Goal: Information Seeking & Learning: Learn about a topic

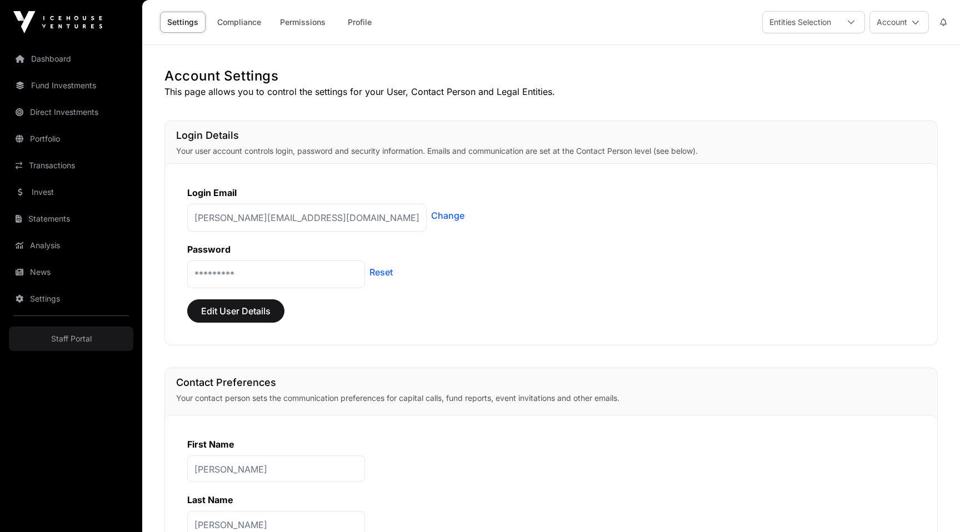
click at [33, 271] on link "News" at bounding box center [71, 272] width 124 height 24
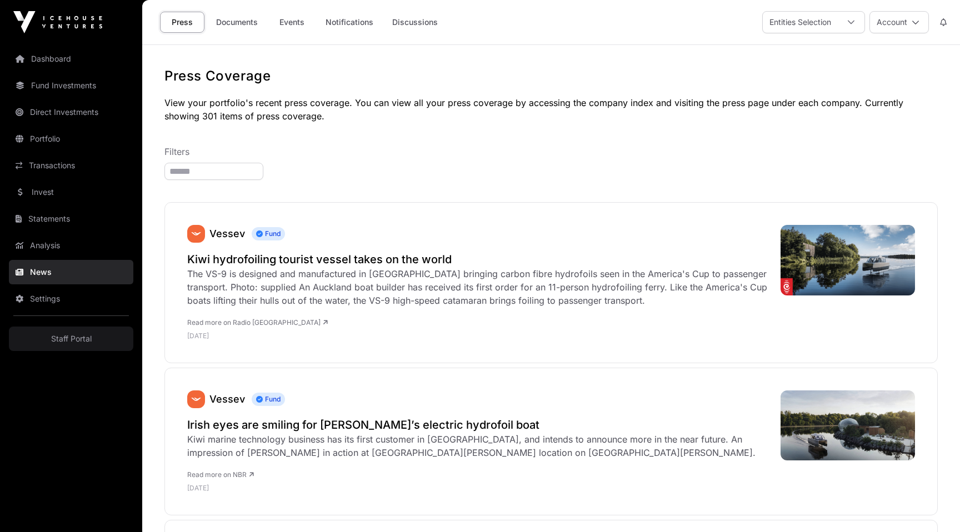
click at [414, 16] on link "Discussions" at bounding box center [415, 22] width 60 height 21
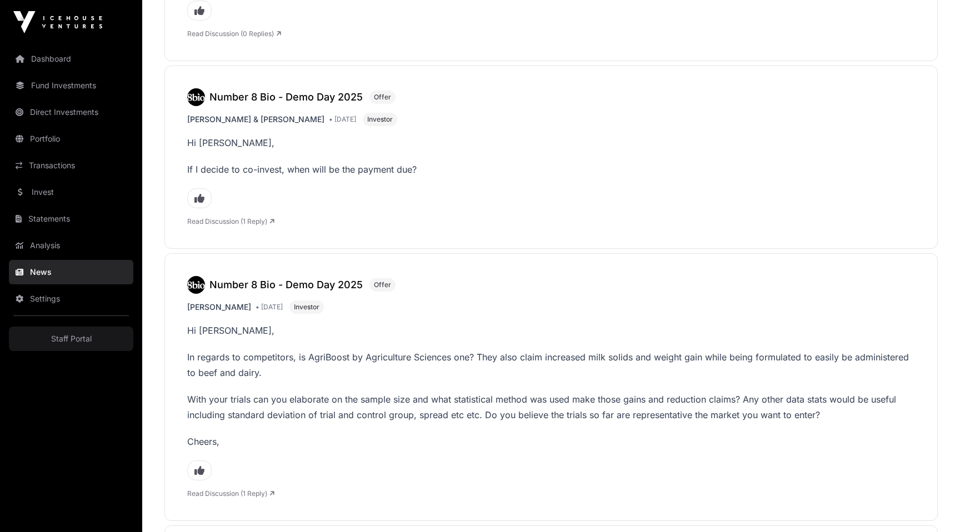
scroll to position [1730, 0]
click at [256, 278] on h3 "Number 8 Bio - Demo Day 2025" at bounding box center [285, 286] width 153 height 16
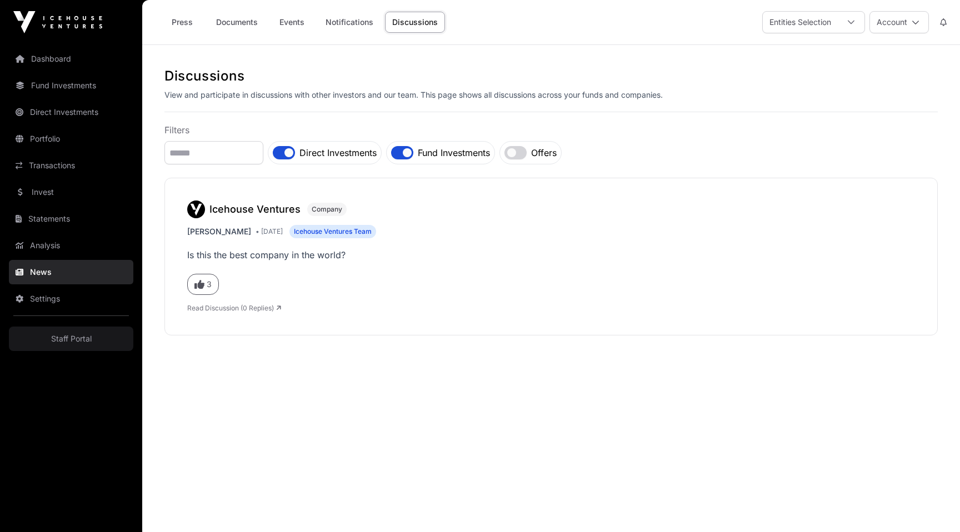
click at [231, 213] on h3 "Icehouse Ventures" at bounding box center [254, 210] width 91 height 16
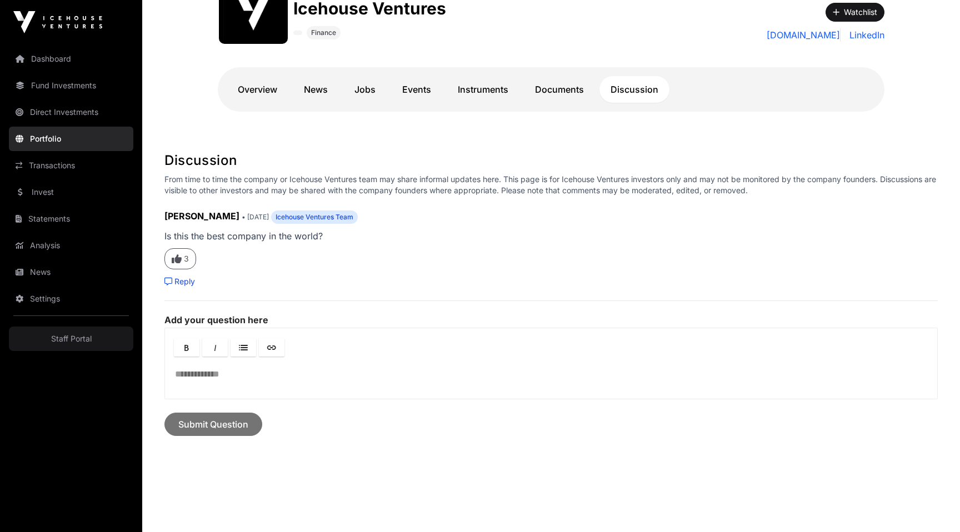
scroll to position [201, 0]
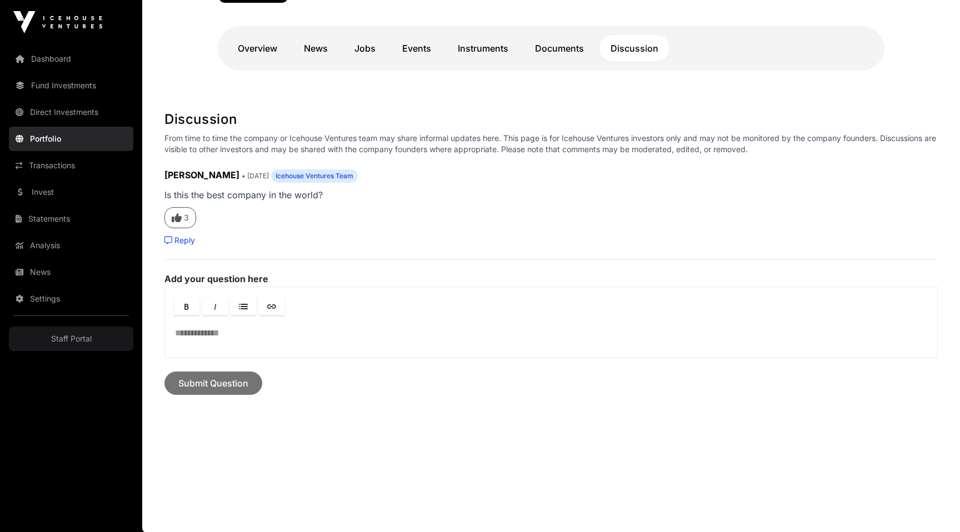
click at [178, 215] on icon "Like this comment" at bounding box center [177, 218] width 10 height 10
click at [174, 216] on icon "Like this comment" at bounding box center [177, 218] width 10 height 10
click at [348, 238] on div "Reply" at bounding box center [550, 240] width 773 height 11
click at [612, 203] on div "Robbie Paul • 5 months ago Icehouse Ventures Team Is this the best company in t…" at bounding box center [550, 207] width 773 height 78
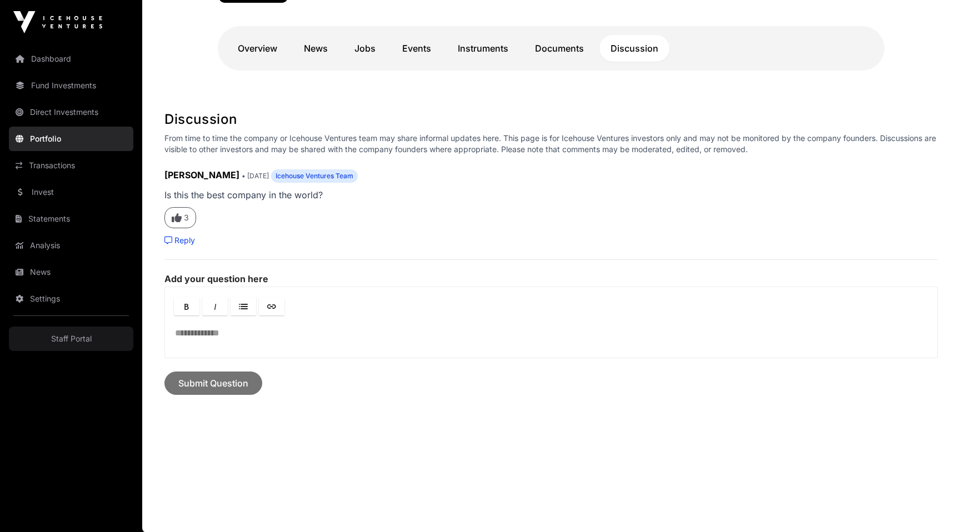
scroll to position [0, 0]
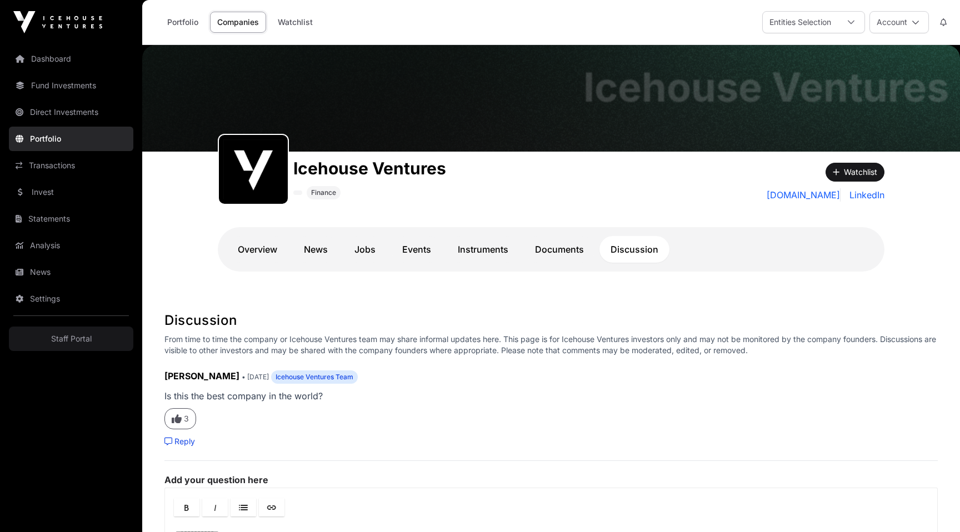
click at [257, 243] on link "Overview" at bounding box center [258, 249] width 62 height 27
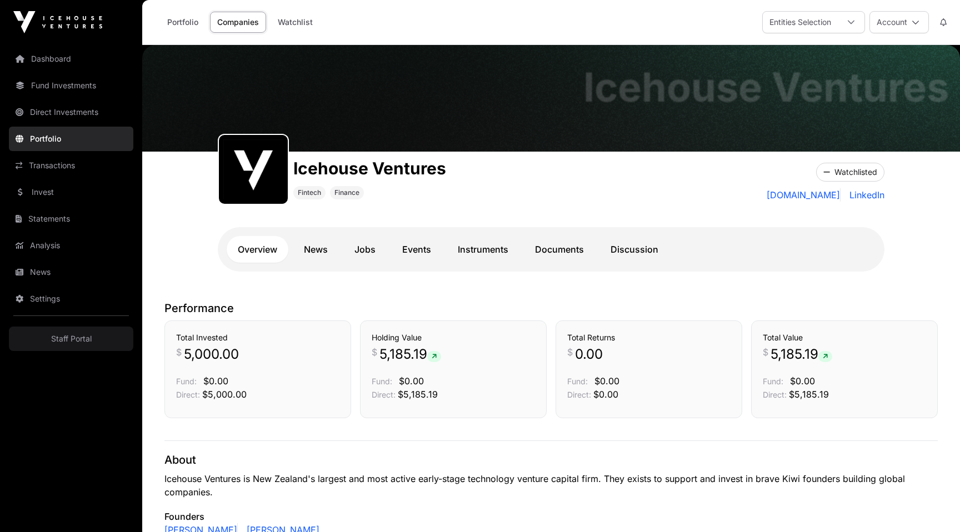
click at [331, 251] on link "News" at bounding box center [316, 249] width 46 height 27
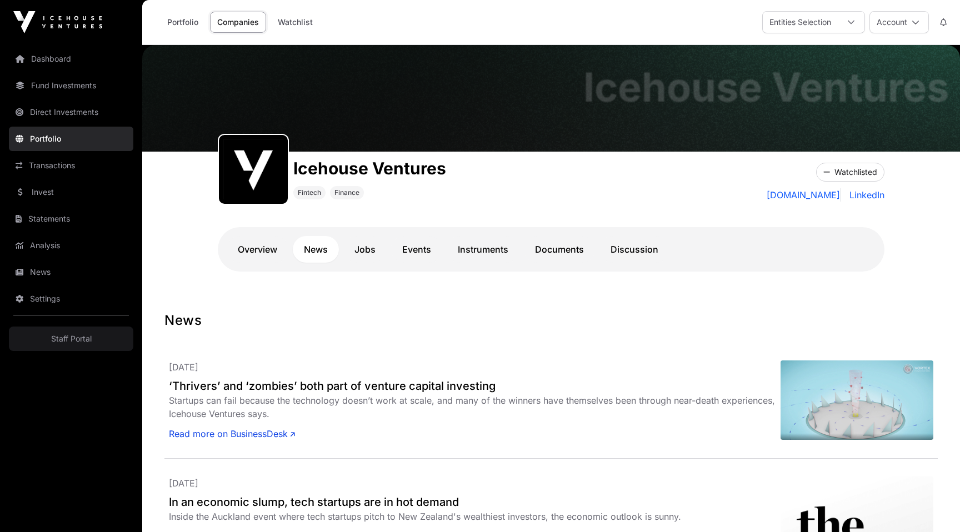
click at [372, 251] on link "Jobs" at bounding box center [364, 249] width 43 height 27
click at [409, 250] on link "Events" at bounding box center [416, 249] width 51 height 27
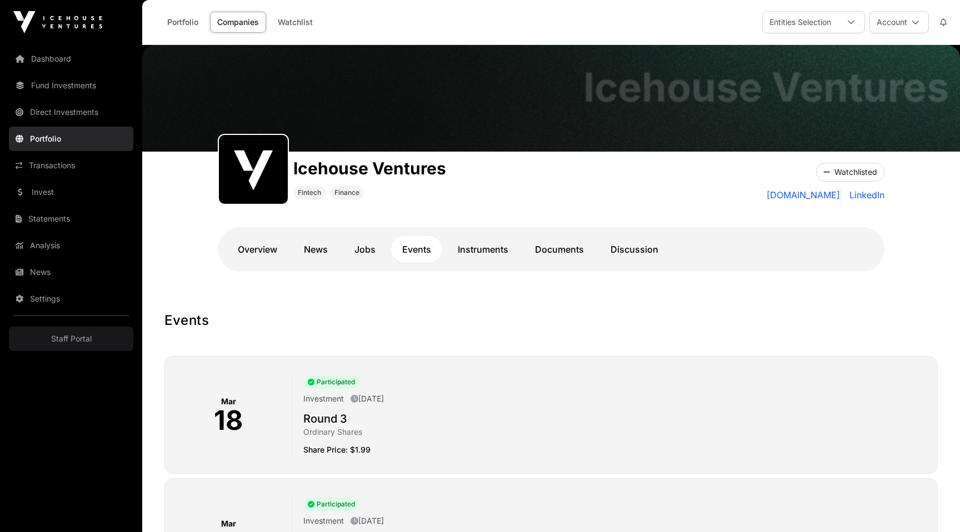
click at [474, 247] on link "Instruments" at bounding box center [483, 249] width 73 height 27
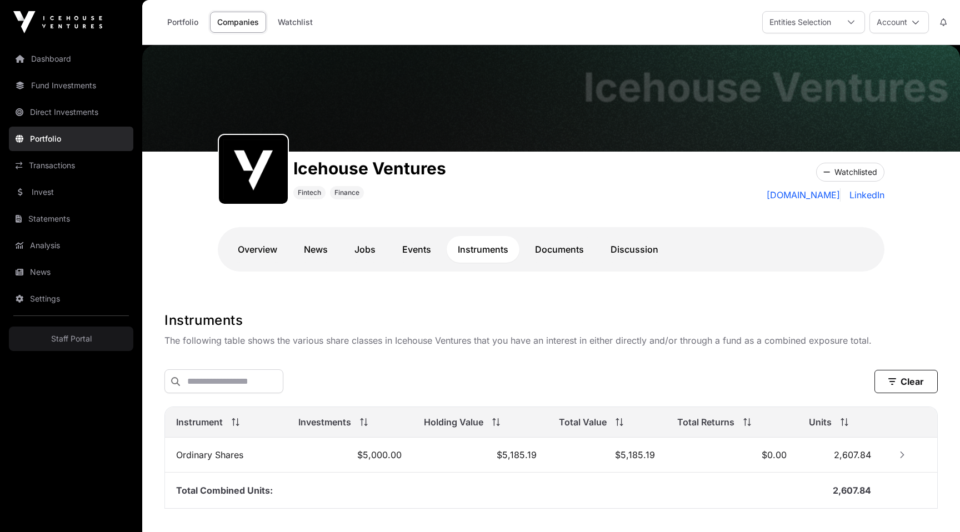
click at [512, 252] on link "Instruments" at bounding box center [483, 249] width 73 height 27
click at [559, 253] on link "Documents" at bounding box center [559, 249] width 71 height 27
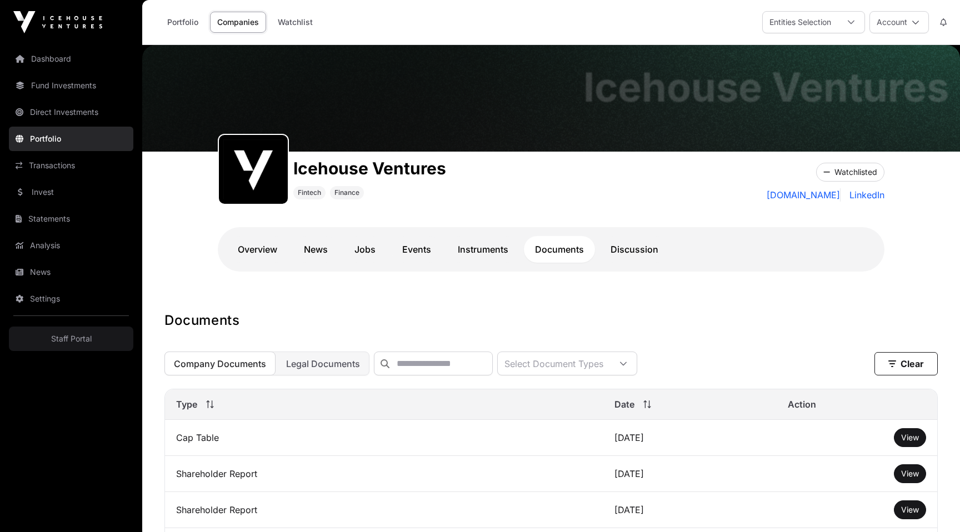
click at [259, 252] on link "Overview" at bounding box center [258, 249] width 62 height 27
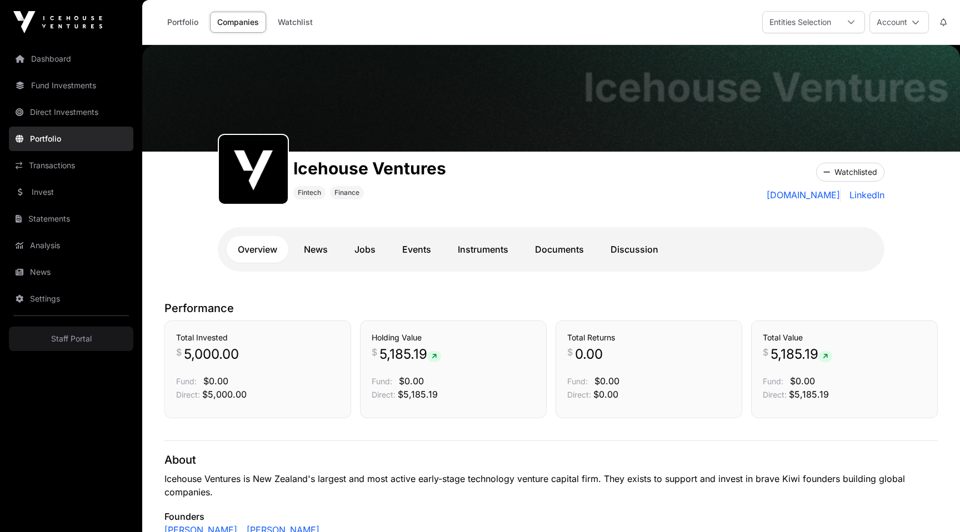
click at [32, 171] on link "Transactions" at bounding box center [71, 165] width 124 height 24
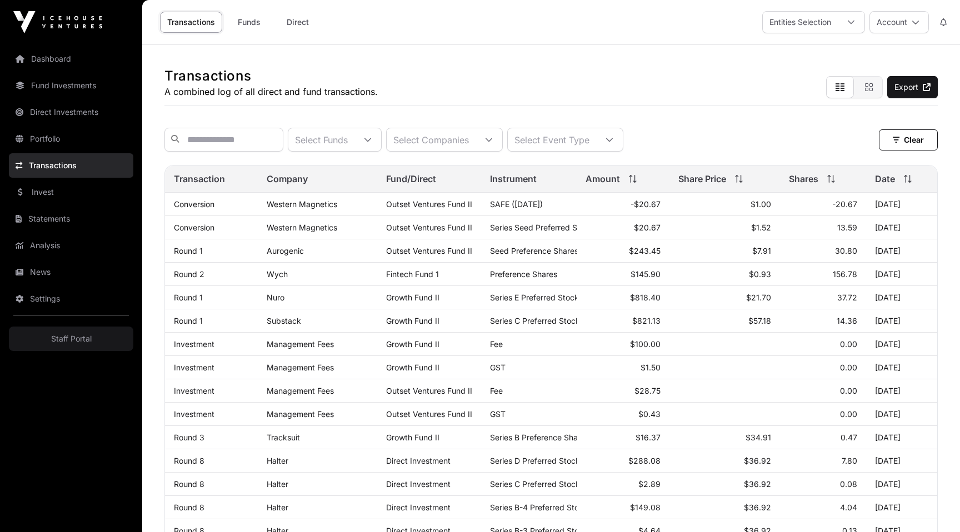
click at [538, 211] on td "SAFE (May 2025)" at bounding box center [529, 204] width 96 height 23
click at [537, 267] on td "Preference Shares" at bounding box center [529, 274] width 96 height 23
click at [34, 55] on link "Dashboard" at bounding box center [71, 59] width 124 height 24
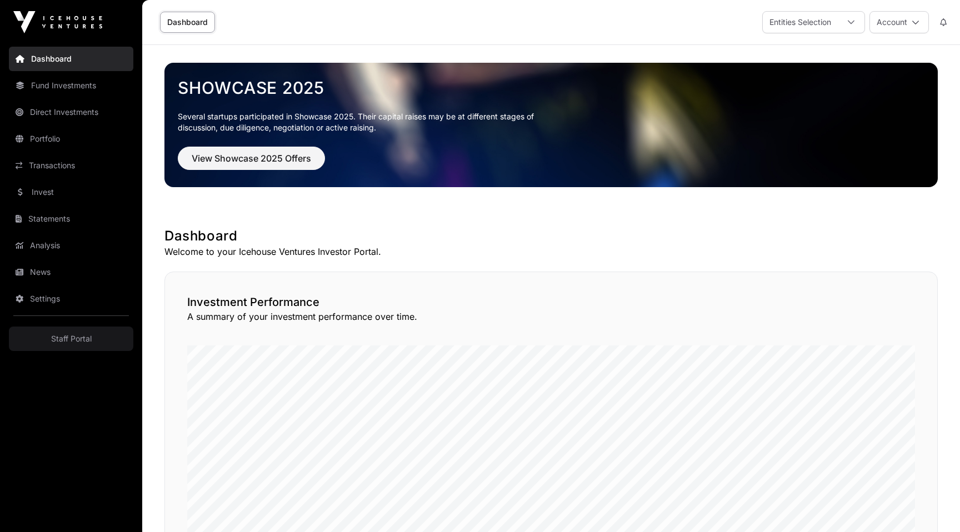
click at [69, 117] on link "Direct Investments" at bounding box center [71, 112] width 124 height 24
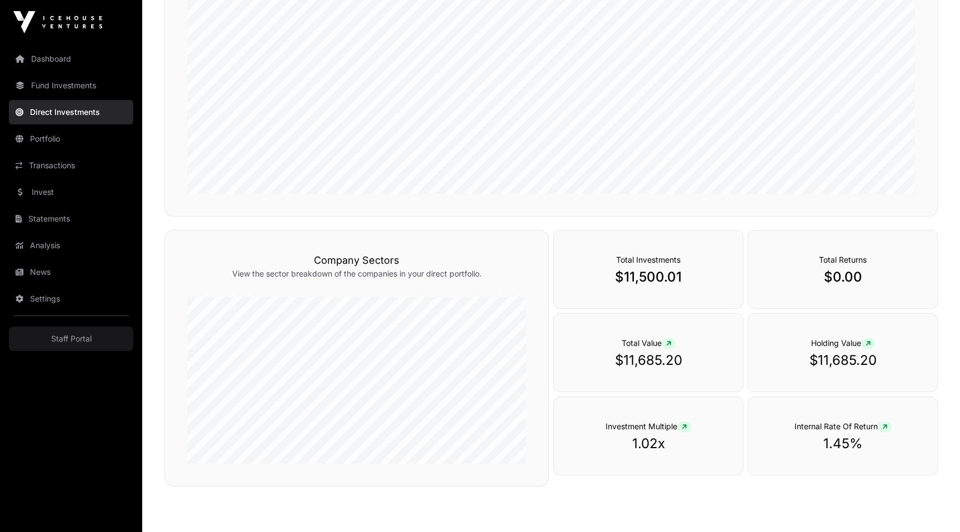
scroll to position [275, 0]
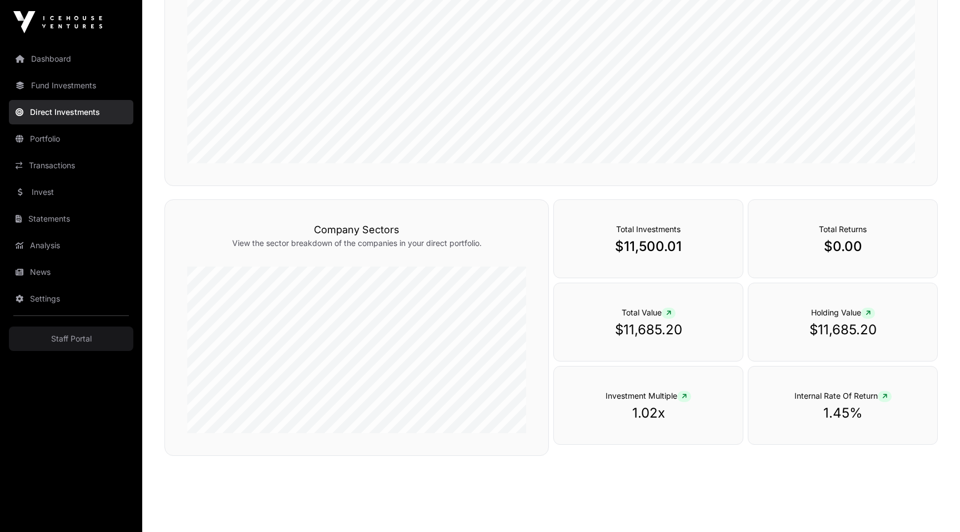
click at [90, 137] on link "Portfolio" at bounding box center [71, 139] width 124 height 24
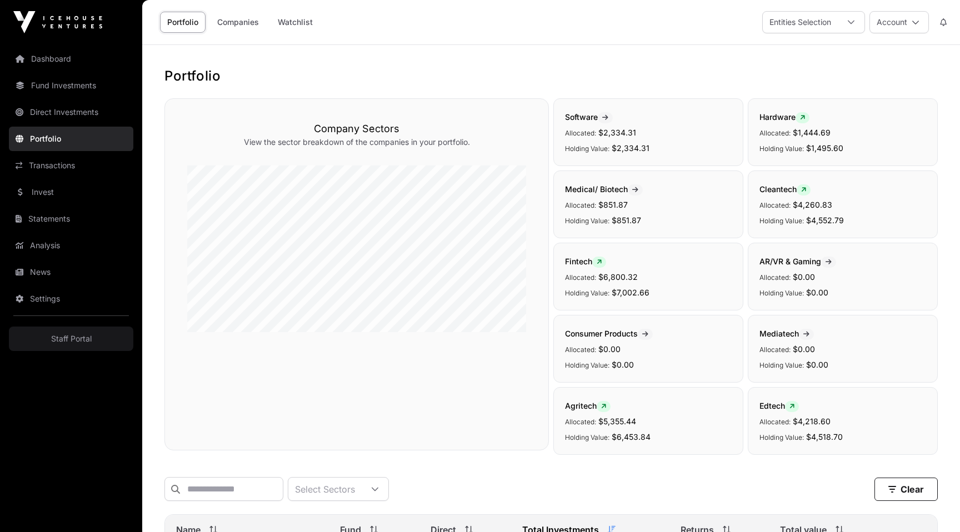
click at [43, 168] on link "Transactions" at bounding box center [71, 165] width 124 height 24
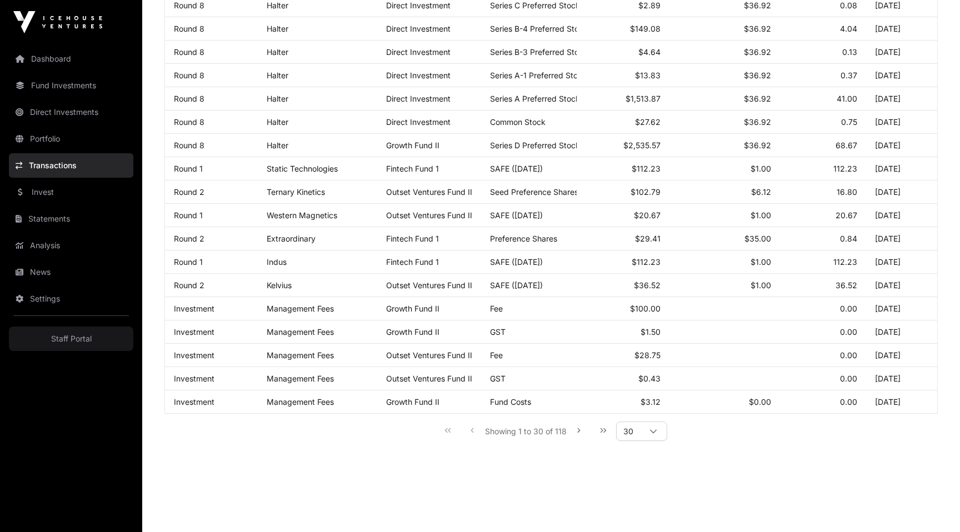
scroll to position [489, 0]
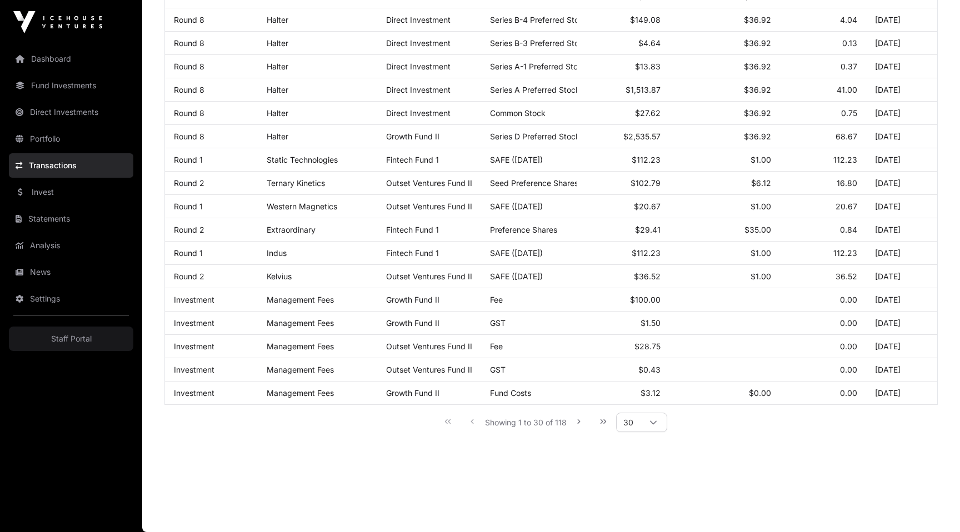
click at [654, 423] on icon at bounding box center [653, 423] width 7 height 4
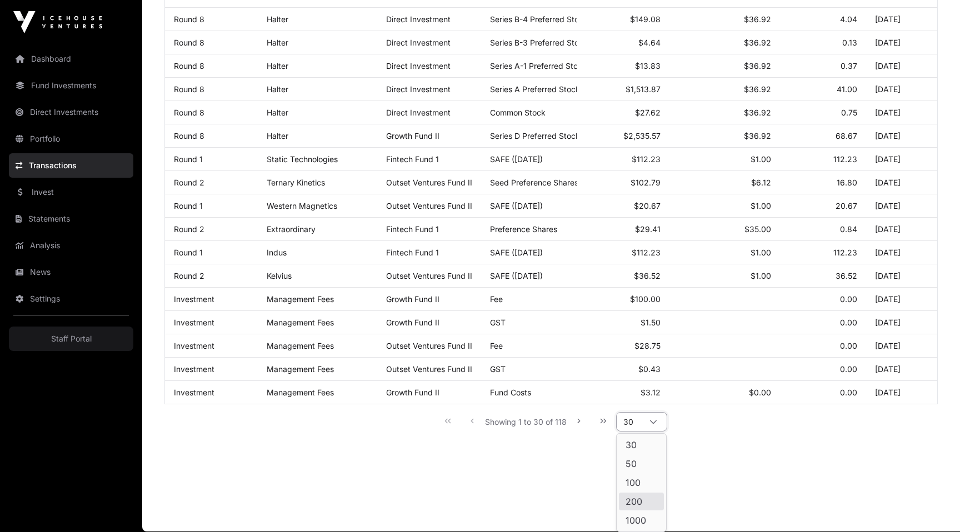
click at [744, 458] on main "Transactions A combined log of all direct and fund transactions. Export Select …" at bounding box center [551, 44] width 818 height 975
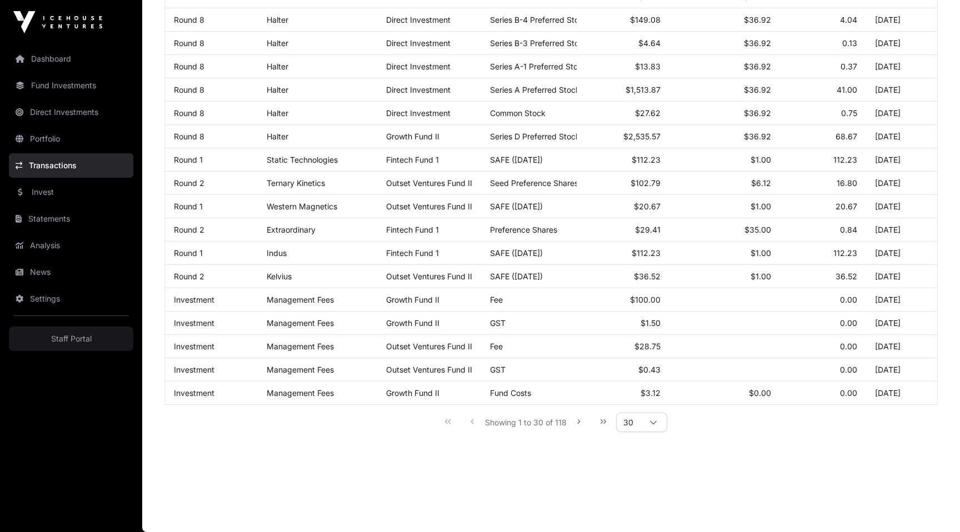
click at [43, 300] on link "Settings" at bounding box center [71, 299] width 124 height 24
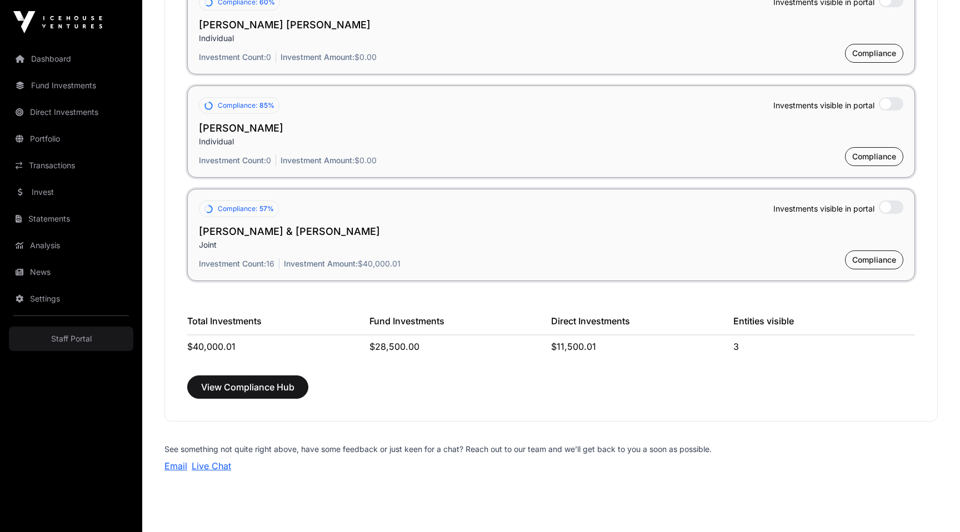
scroll to position [1011, 0]
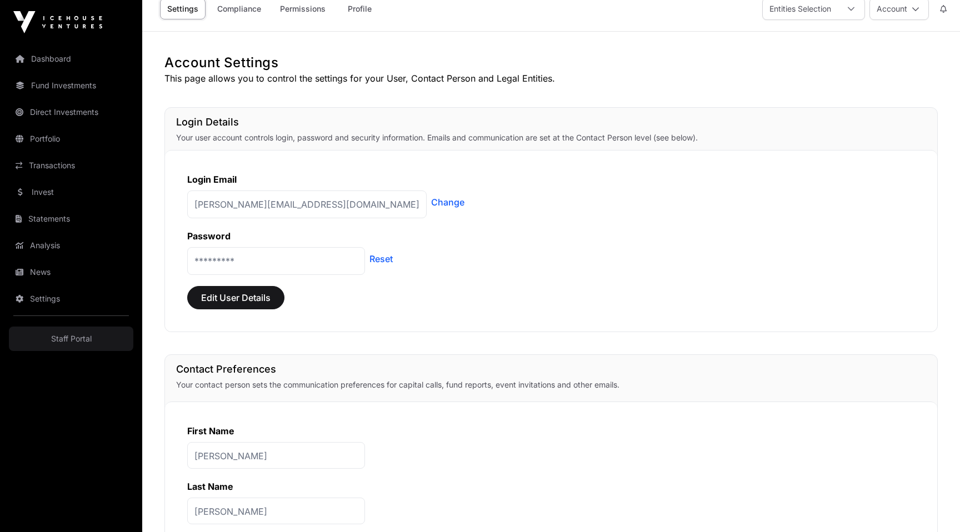
scroll to position [0, 0]
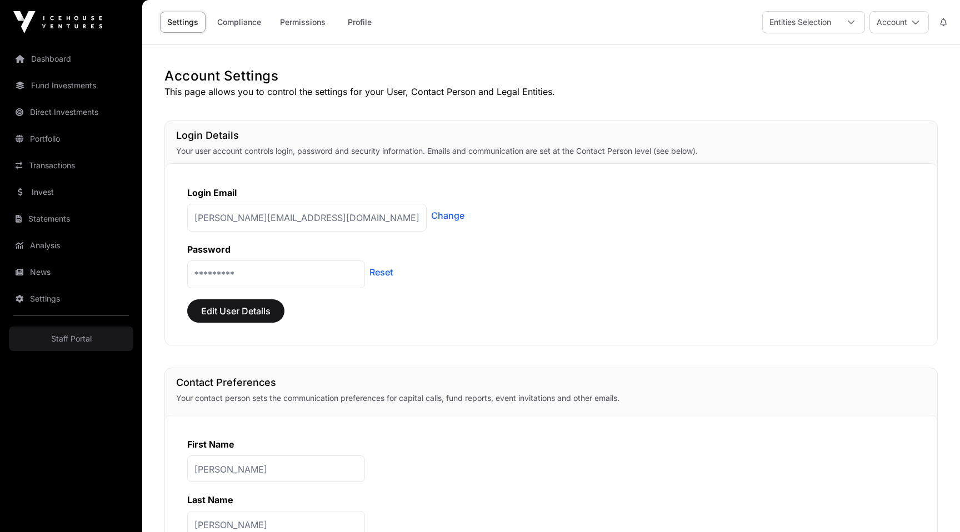
click at [225, 19] on link "Compliance" at bounding box center [239, 22] width 58 height 21
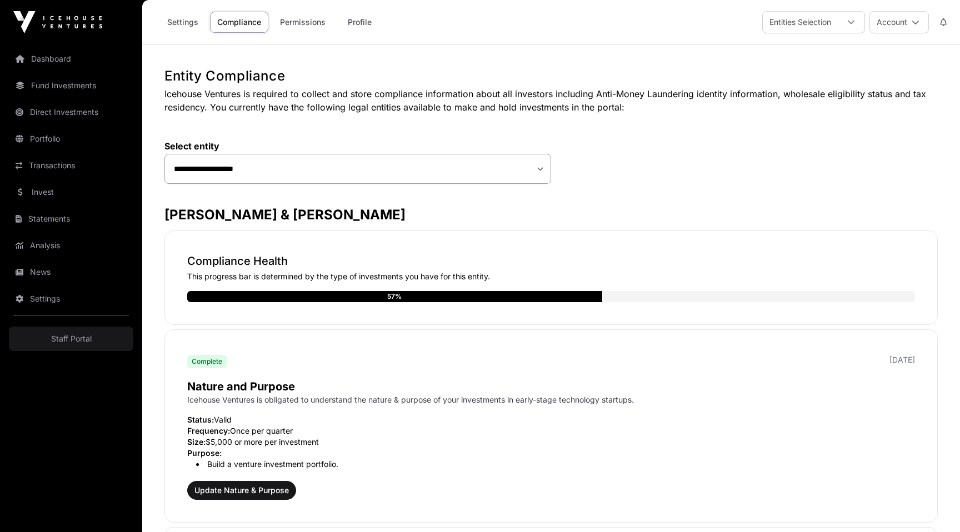
click at [44, 66] on link "Dashboard" at bounding box center [71, 59] width 124 height 24
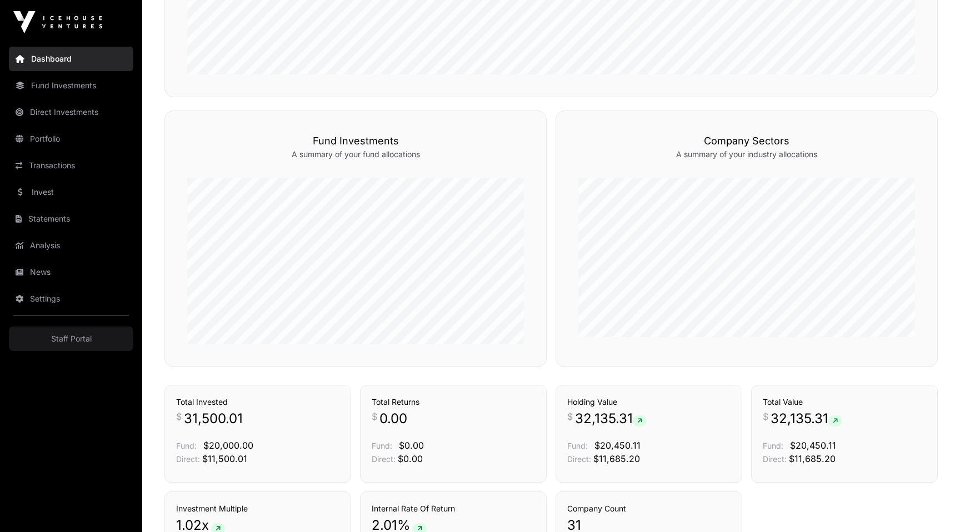
scroll to position [688, 0]
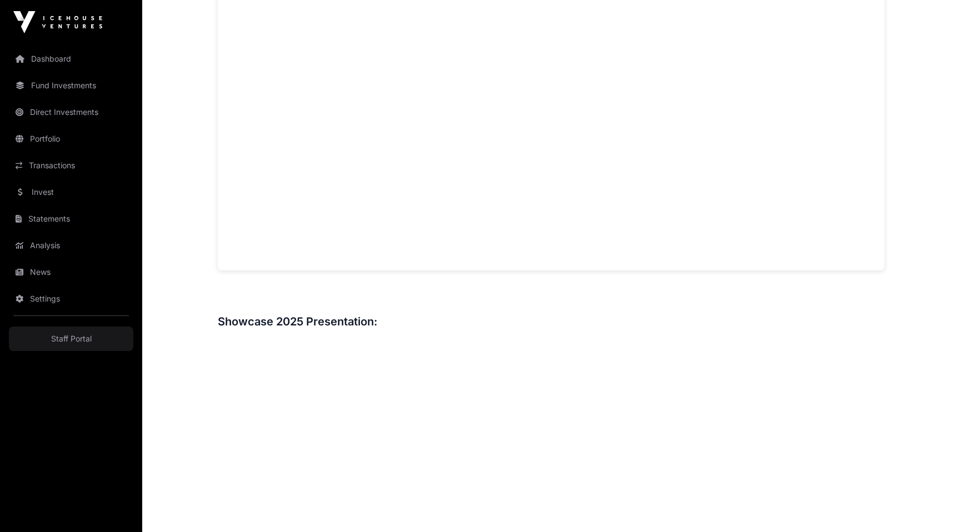
scroll to position [1332, 0]
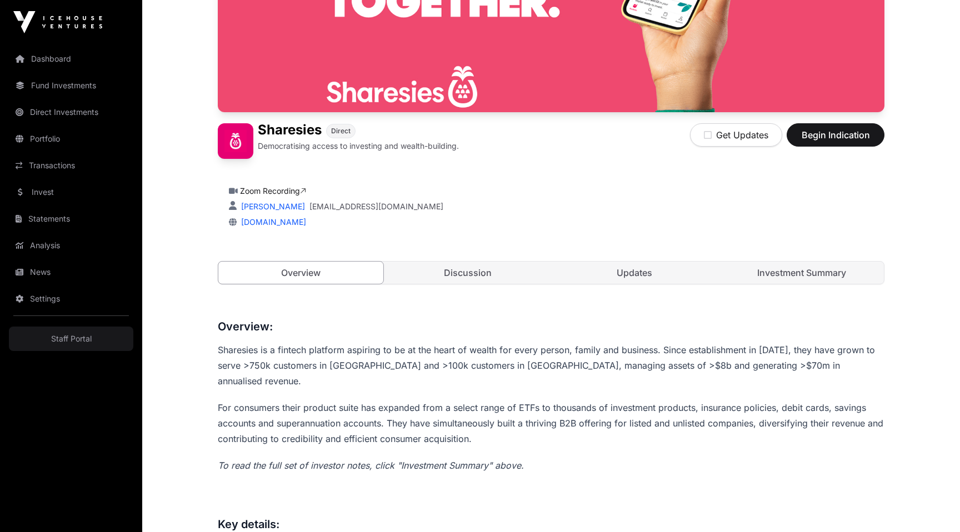
scroll to position [4, 0]
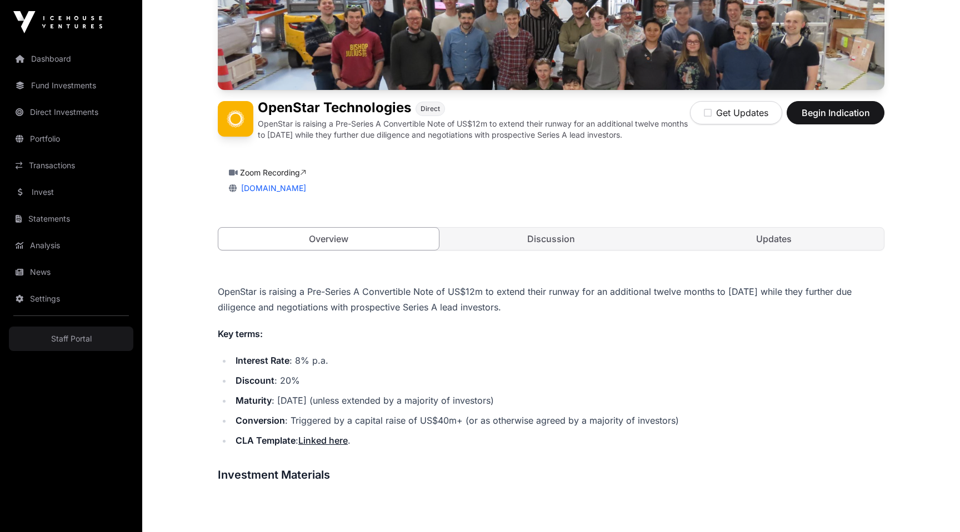
scroll to position [254, 0]
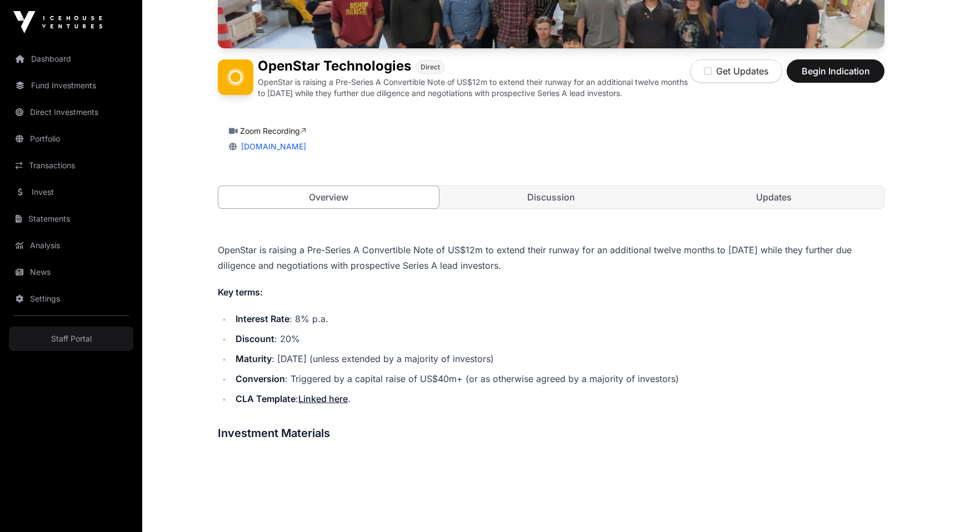
click at [679, 383] on li "Conversion : Triggered by a capital raise of US$40m+ (or as otherwise agreed by…" at bounding box center [558, 379] width 652 height 16
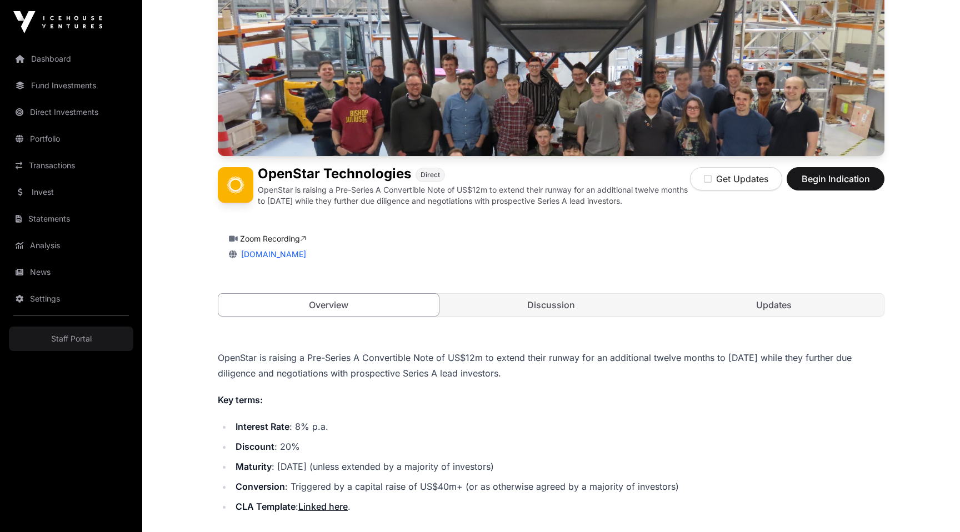
scroll to position [0, 0]
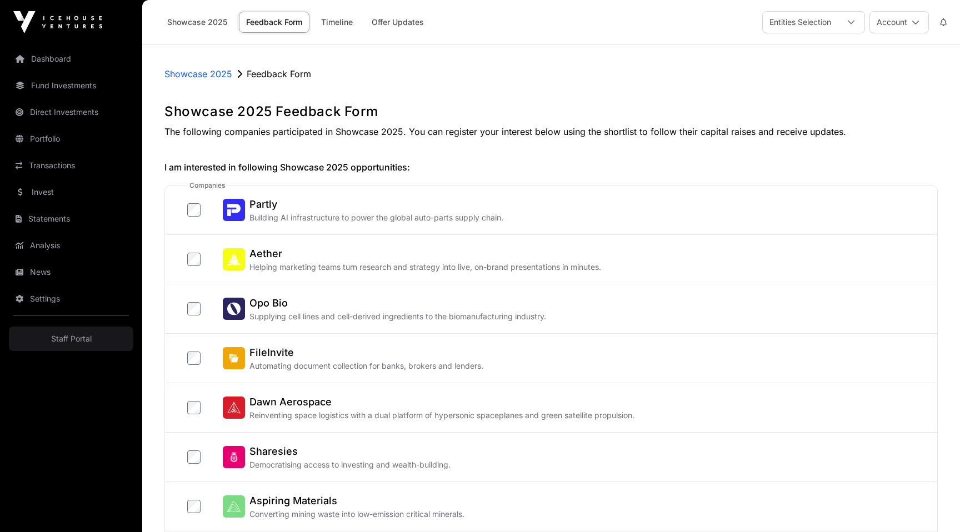
click at [199, 72] on p "Showcase 2025" at bounding box center [198, 73] width 68 height 13
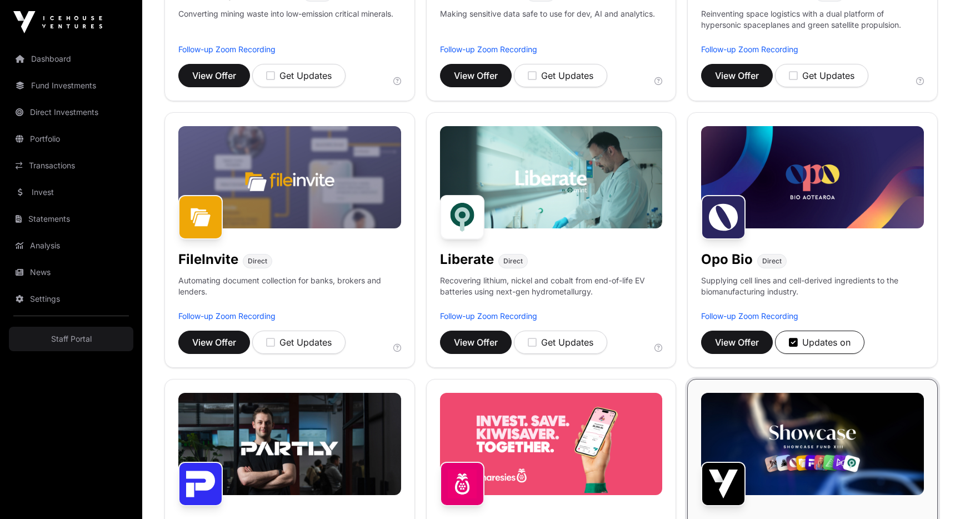
scroll to position [761, 0]
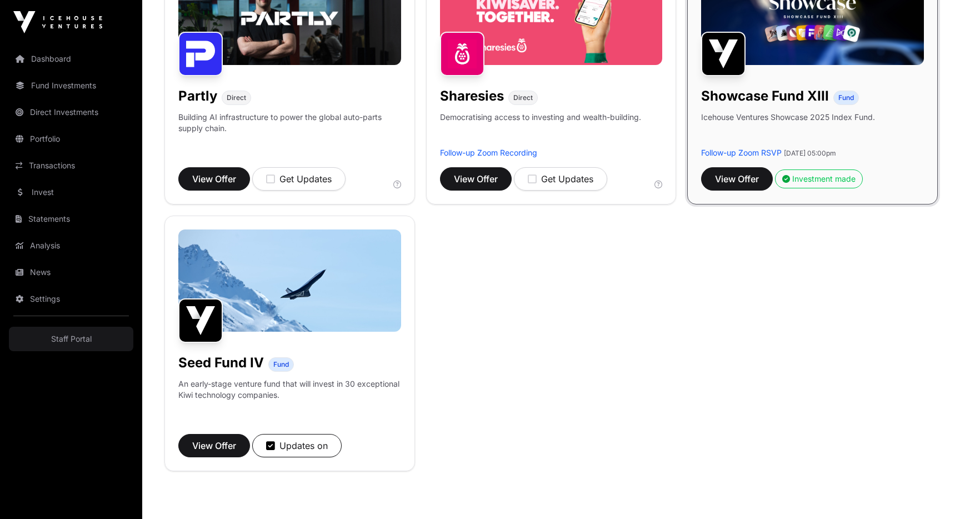
click at [276, 286] on img at bounding box center [289, 280] width 223 height 102
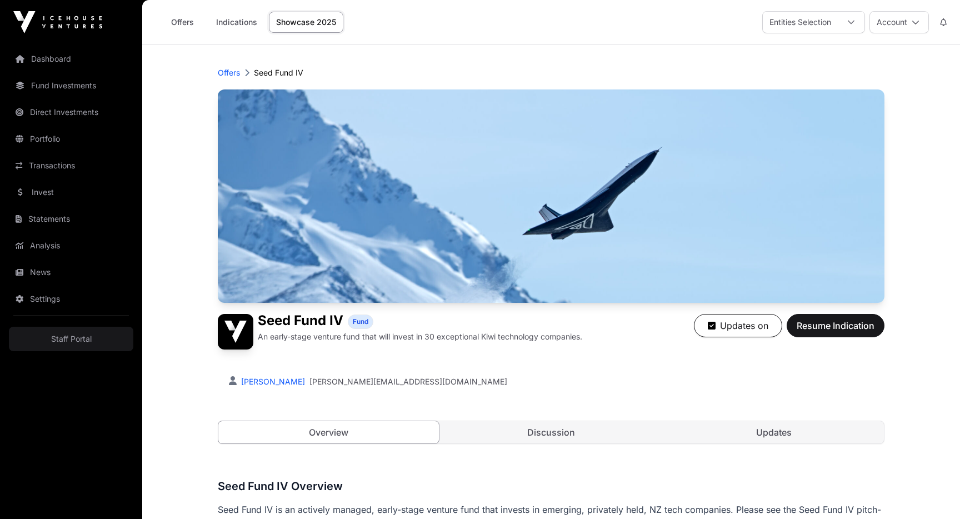
click at [219, 77] on p "Offers" at bounding box center [229, 72] width 22 height 11
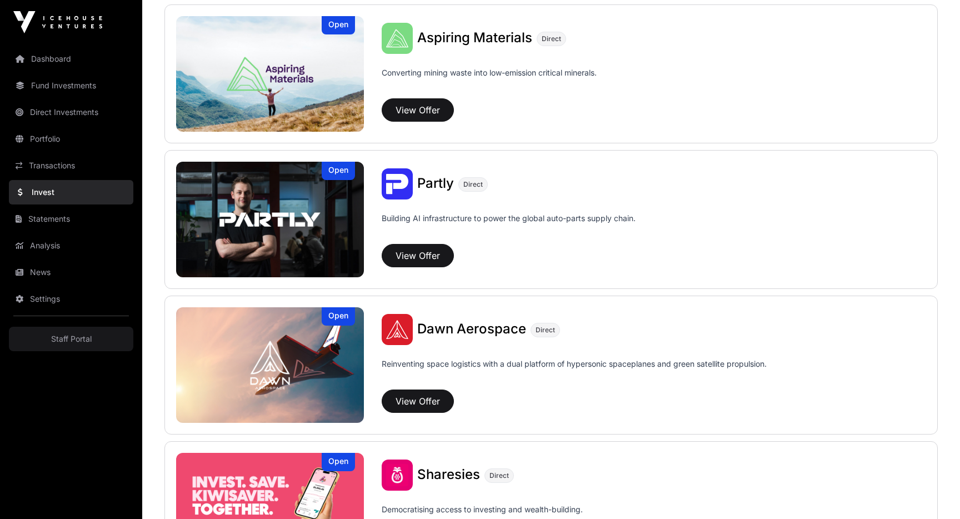
scroll to position [1457, 0]
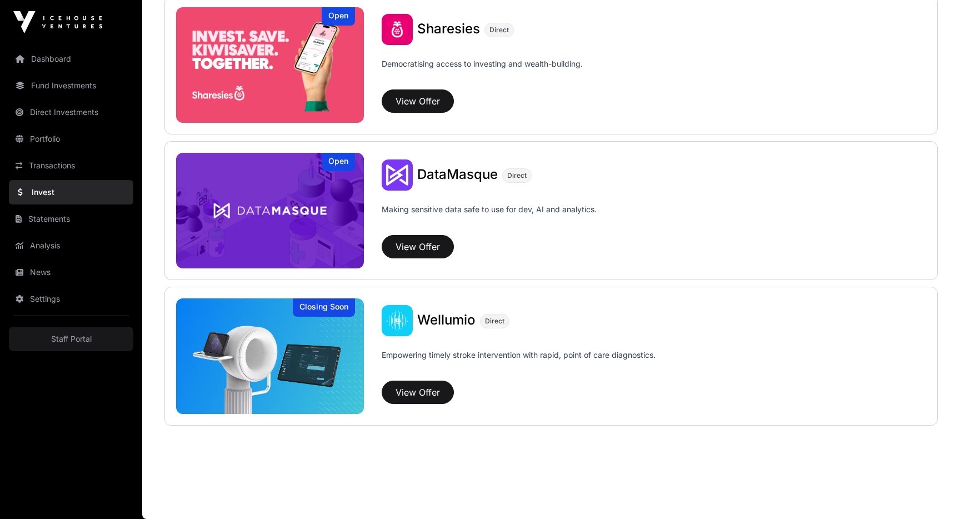
click at [247, 98] on img at bounding box center [270, 65] width 188 height 116
